Goal: Task Accomplishment & Management: Use online tool/utility

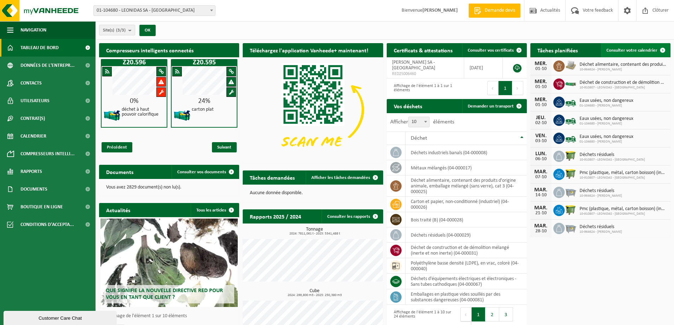
click at [627, 48] on span "Consulter votre calendrier" at bounding box center [631, 50] width 51 height 5
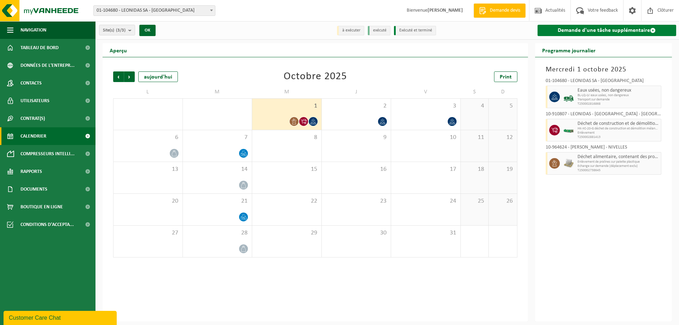
click at [581, 25] on link "Demande d'une tâche supplémentaire" at bounding box center [607, 30] width 139 height 11
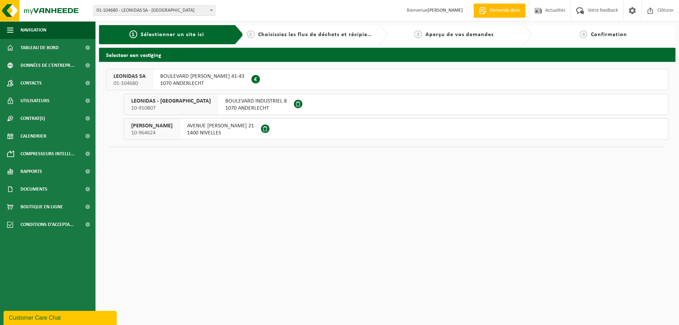
click at [261, 135] on div "AVENUE ROBERT SCHUMAN 21 1400 NIVELLES" at bounding box center [220, 129] width 81 height 21
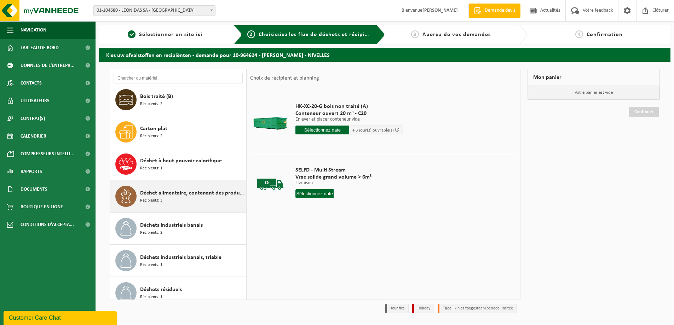
click at [206, 190] on span "Déchet alimentaire, contenant des produits d'origine animale, emballage mélangé…" at bounding box center [192, 193] width 104 height 8
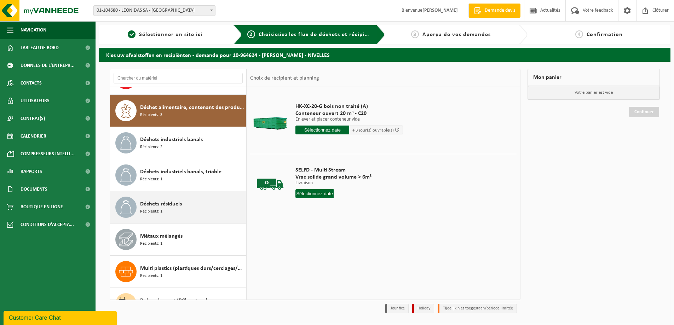
scroll to position [129, 0]
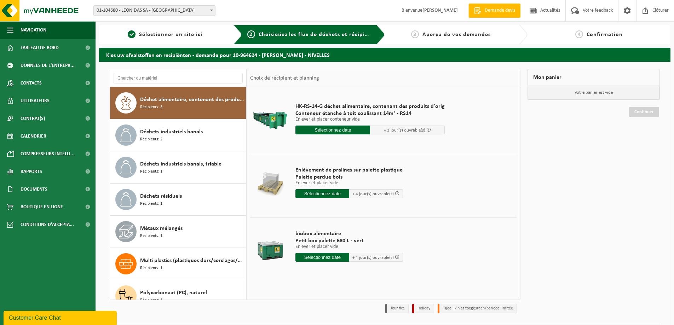
click at [339, 257] on input "text" at bounding box center [322, 257] width 54 height 9
click at [350, 299] on div "3" at bounding box center [352, 297] width 12 height 11
type input "à partir de 2025-10-03"
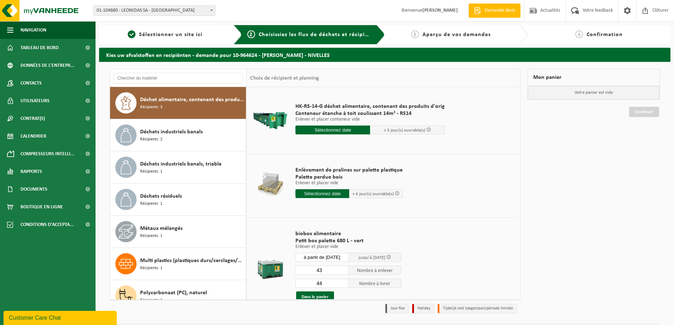
click at [343, 272] on input "43" at bounding box center [321, 270] width 53 height 9
click at [343, 272] on input "42" at bounding box center [321, 270] width 53 height 9
click at [343, 272] on input "41" at bounding box center [321, 270] width 53 height 9
click at [343, 272] on input "40" at bounding box center [321, 270] width 53 height 9
drag, startPoint x: 333, startPoint y: 272, endPoint x: 306, endPoint y: 272, distance: 26.9
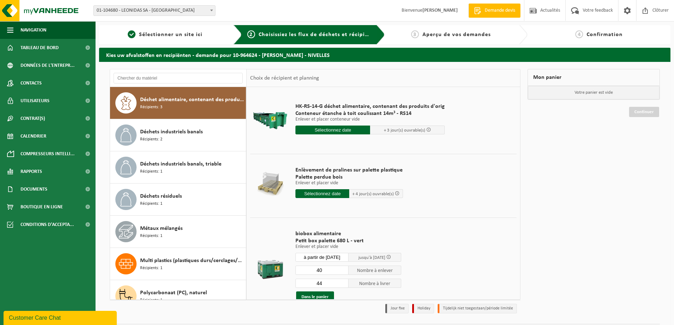
click at [306, 272] on input "40" at bounding box center [321, 270] width 53 height 9
type input "20"
drag, startPoint x: 324, startPoint y: 284, endPoint x: 316, endPoint y: 283, distance: 7.9
click at [316, 283] on input "44" at bounding box center [321, 283] width 53 height 9
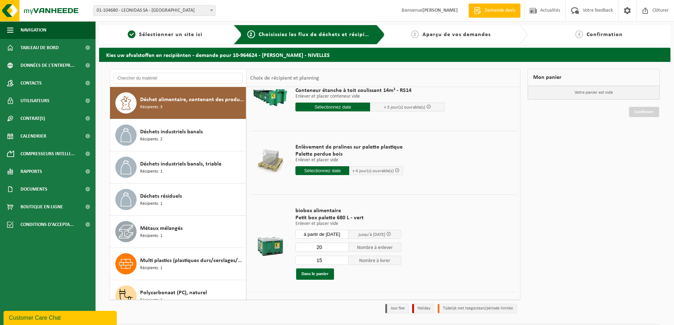
scroll to position [37, 0]
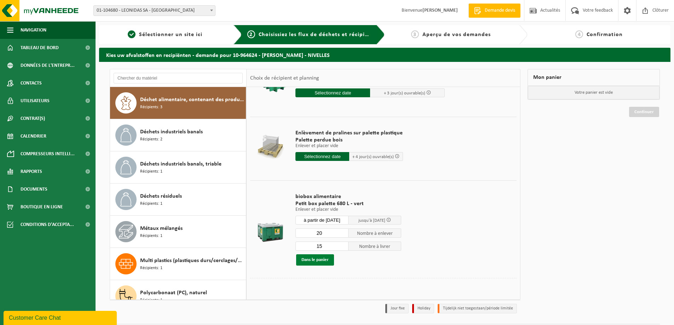
type input "15"
click at [321, 259] on button "Dans le panier" at bounding box center [315, 259] width 38 height 11
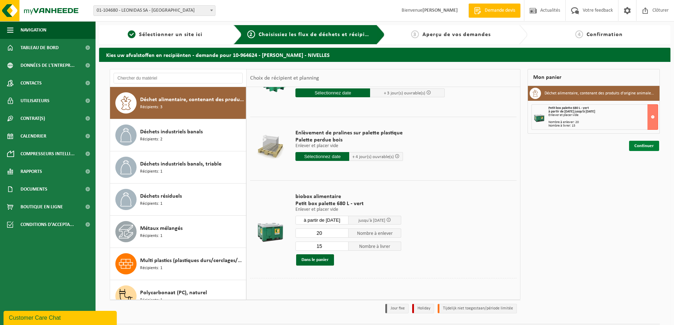
click at [641, 149] on link "Continuer" at bounding box center [644, 146] width 30 height 10
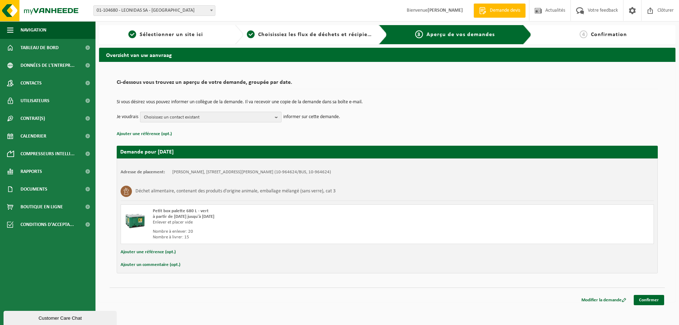
click at [276, 117] on b "button" at bounding box center [278, 117] width 6 height 10
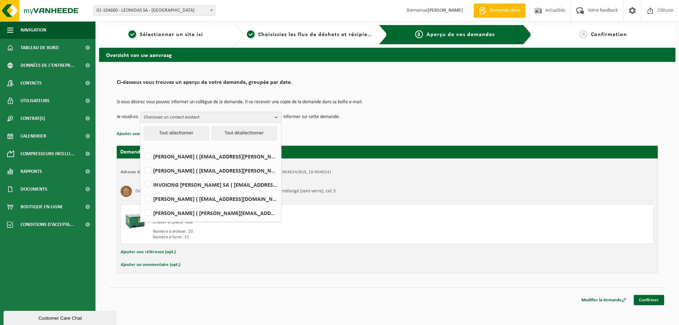
click at [339, 135] on p "Ajouter une référence (opt.)" at bounding box center [387, 133] width 541 height 9
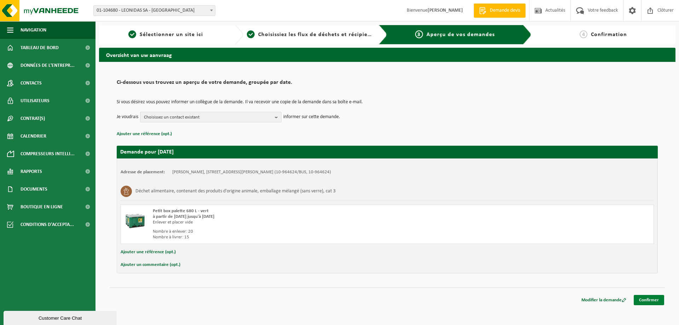
click at [648, 300] on link "Confirmer" at bounding box center [649, 300] width 30 height 10
